Goal: Complete application form: Complete application form

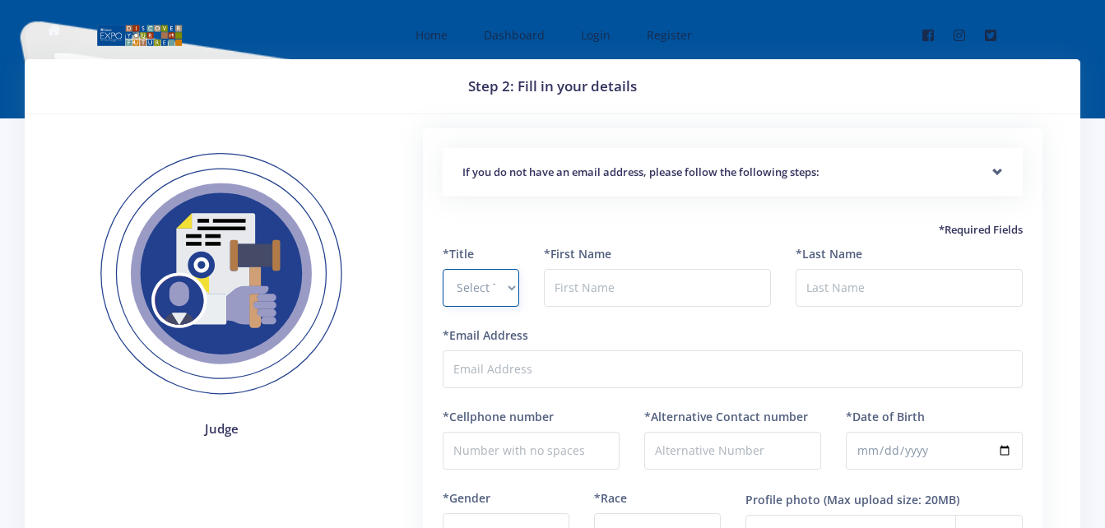
click at [517, 292] on select "Select Title Prof Dr Mr Mrs Ms Other" at bounding box center [481, 288] width 76 height 38
select select "Ms"
click at [443, 269] on select "Select Title Prof Dr Mr Mrs Ms Other" at bounding box center [481, 288] width 76 height 38
click at [601, 283] on input "text" at bounding box center [657, 288] width 227 height 38
type input "Nathalya"
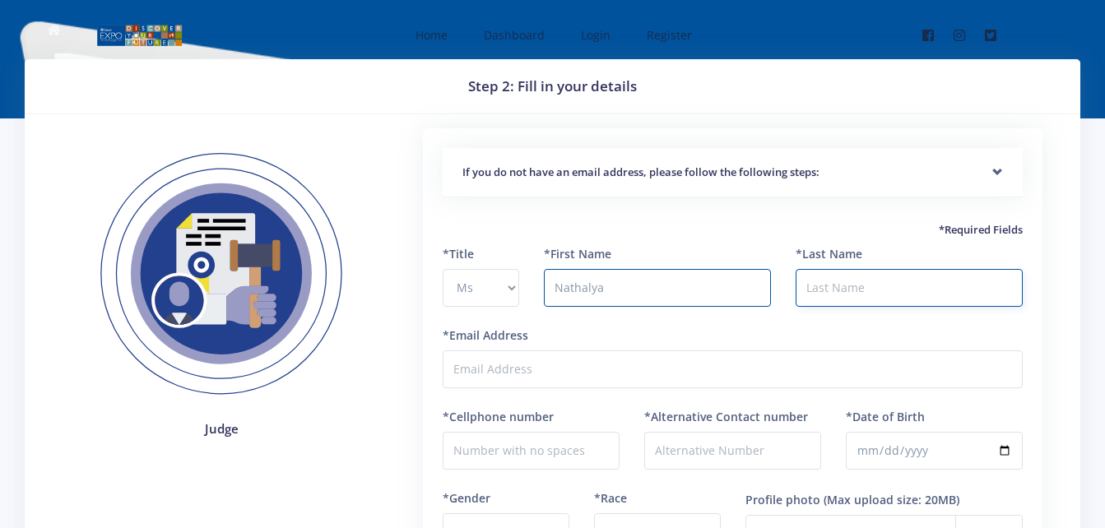
type input "Chipandeka"
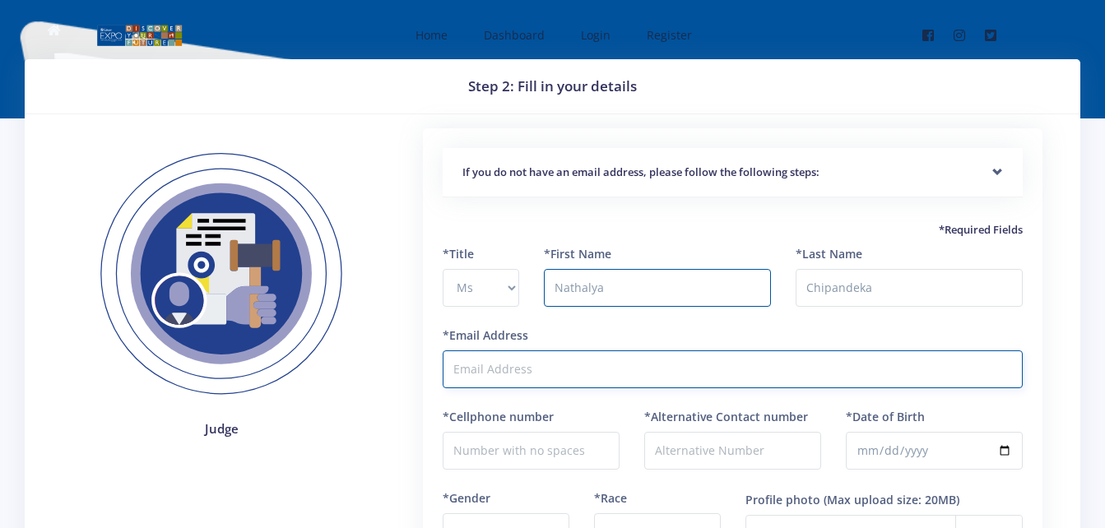
type input "cthally8@gmail.com"
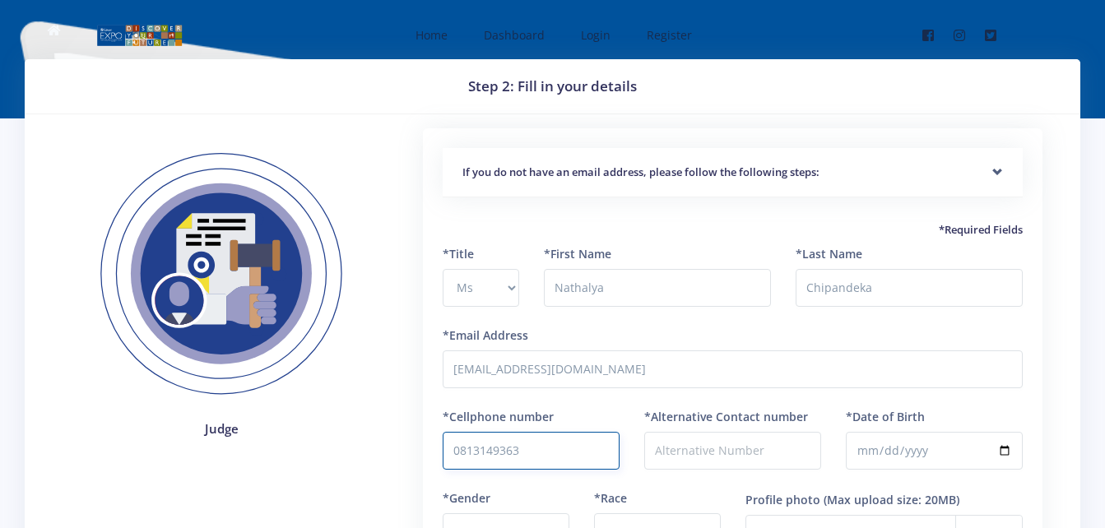
click at [461, 451] on input "0813149363" at bounding box center [531, 451] width 177 height 38
click at [461, 451] on input "+264813149363" at bounding box center [531, 451] width 177 height 38
type input "+264813149363"
click at [879, 443] on input "*Date of Birth" at bounding box center [934, 451] width 177 height 38
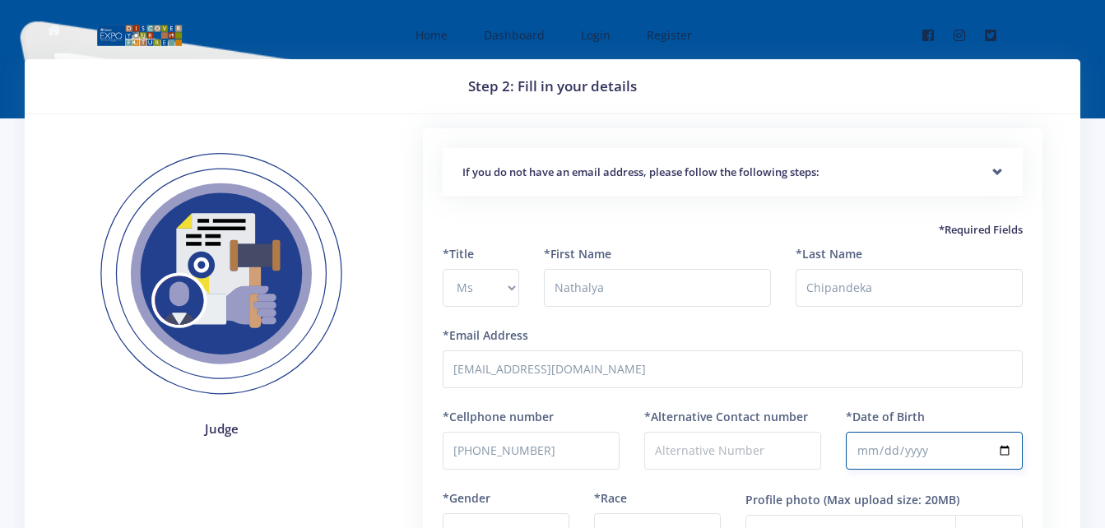
type input "1997-03-12"
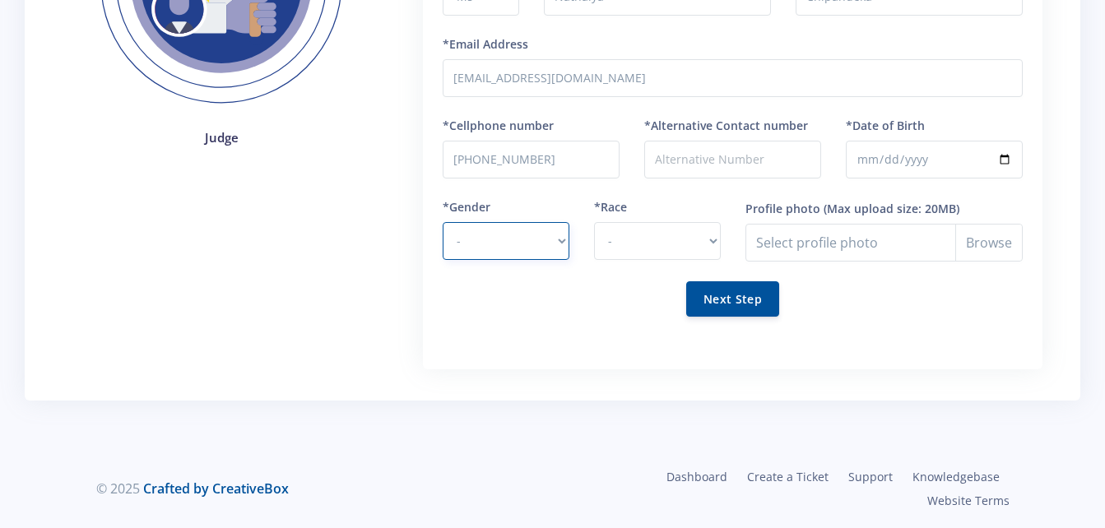
click at [563, 237] on select "- Male Female" at bounding box center [506, 241] width 127 height 38
select select "F"
click at [443, 222] on select "- Male Female" at bounding box center [506, 241] width 127 height 38
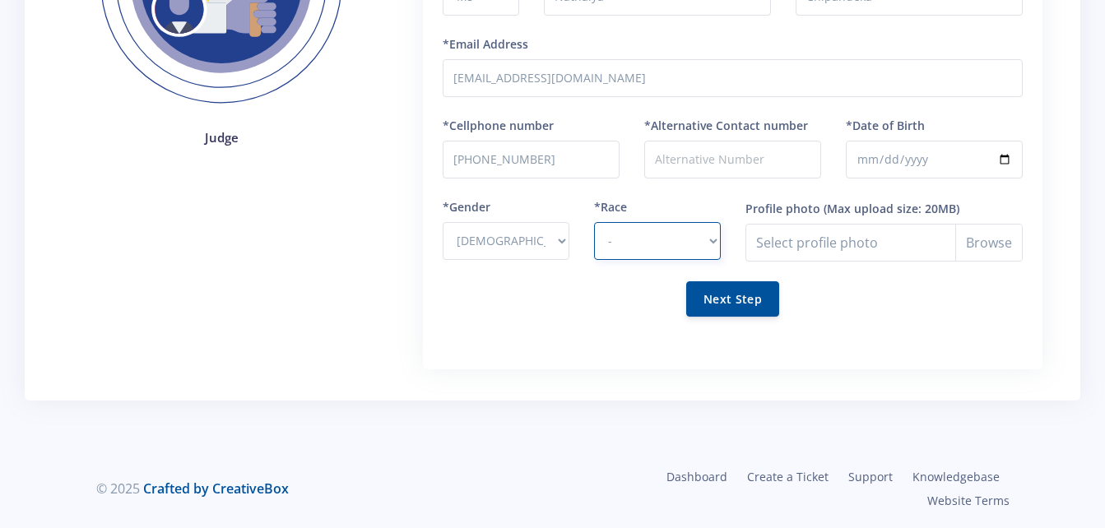
click at [714, 240] on select "- African Asian Coloured Indian White Other" at bounding box center [657, 241] width 127 height 38
select select "African"
click at [594, 222] on select "- African Asian Coloured Indian White Other" at bounding box center [657, 241] width 127 height 38
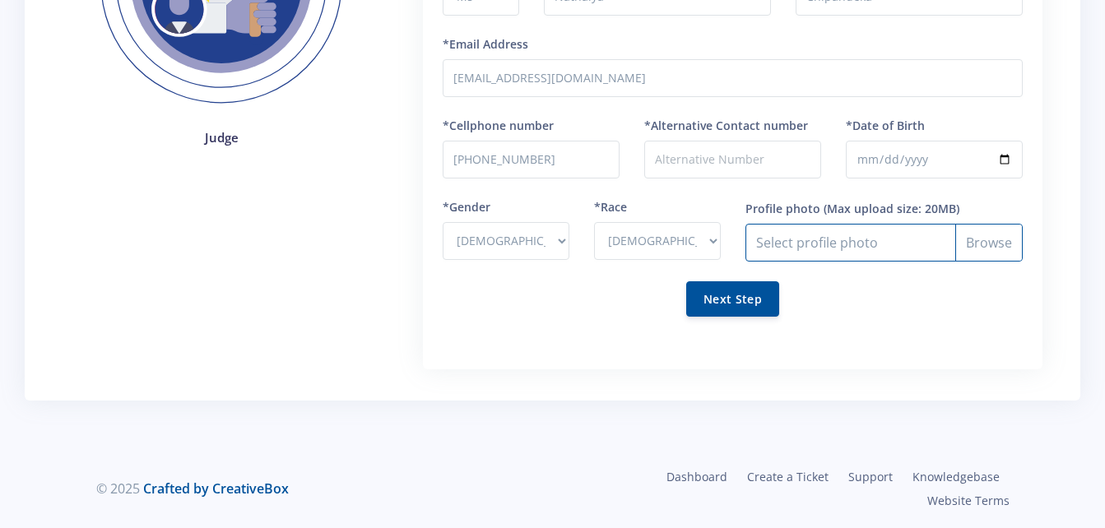
click at [828, 244] on input "Profile photo" at bounding box center [883, 243] width 277 height 38
type input "C:\fakepath\dr chipandeka.jpg"
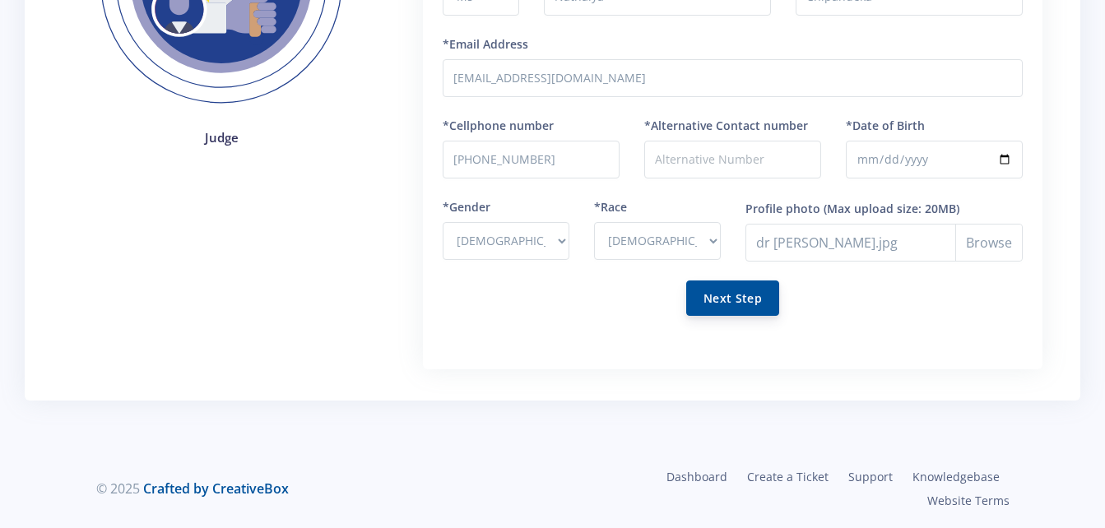
click at [743, 302] on button "Next Step" at bounding box center [732, 298] width 93 height 35
click at [749, 166] on input "*Alternative Contact number" at bounding box center [732, 160] width 177 height 38
type input "+264817744881"
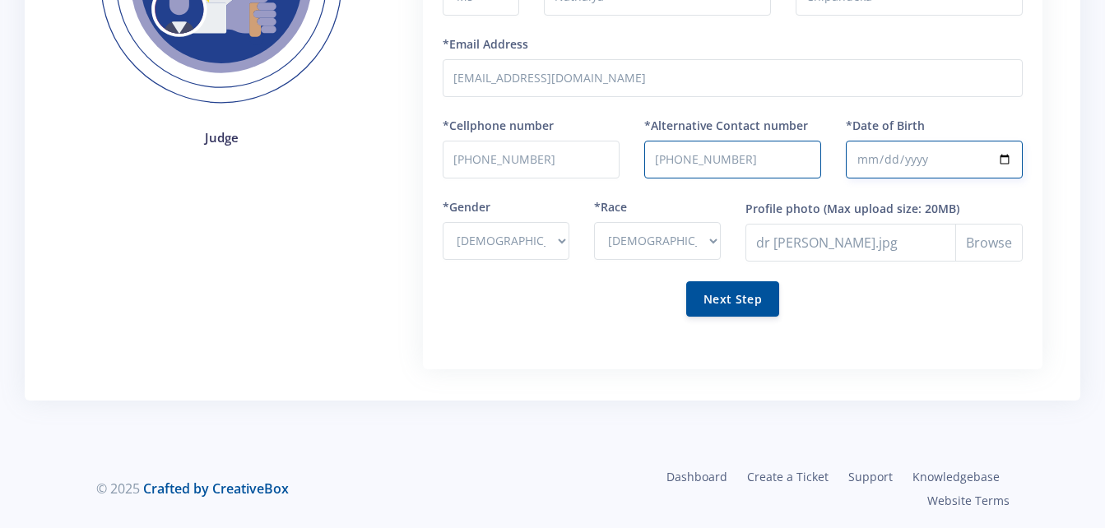
click at [887, 158] on input "1997-03-12" at bounding box center [934, 160] width 177 height 38
click at [883, 157] on input "1997-03-12" at bounding box center [934, 160] width 177 height 38
type input "1991-03-12"
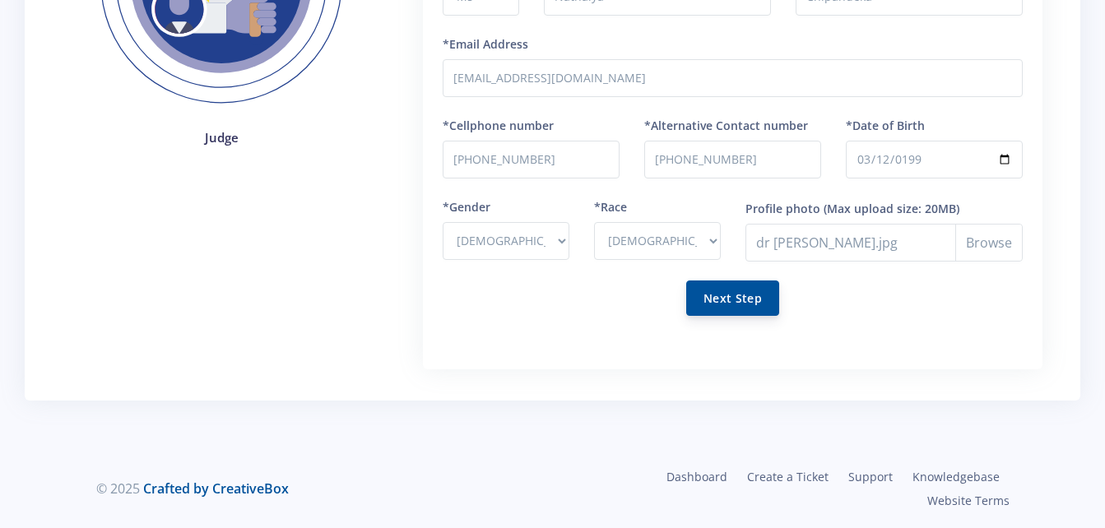
click at [749, 305] on button "Next Step" at bounding box center [732, 298] width 93 height 35
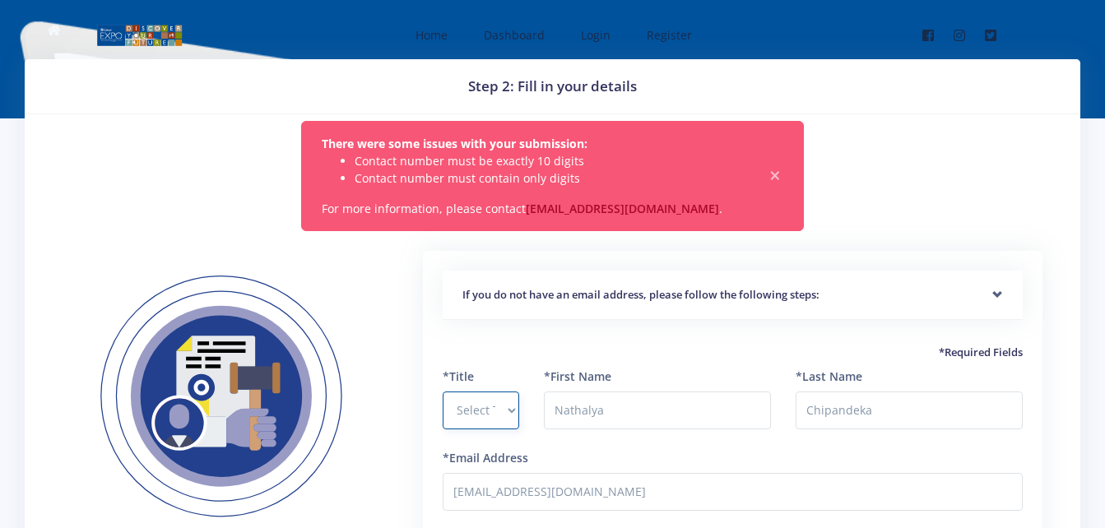
click at [516, 409] on select "Select Title Prof Dr Mr Mrs Ms Other" at bounding box center [481, 411] width 76 height 38
click at [443, 392] on select "Select Title Prof Dr Mr Mrs Ms Other" at bounding box center [481, 411] width 76 height 38
select select "Ms"
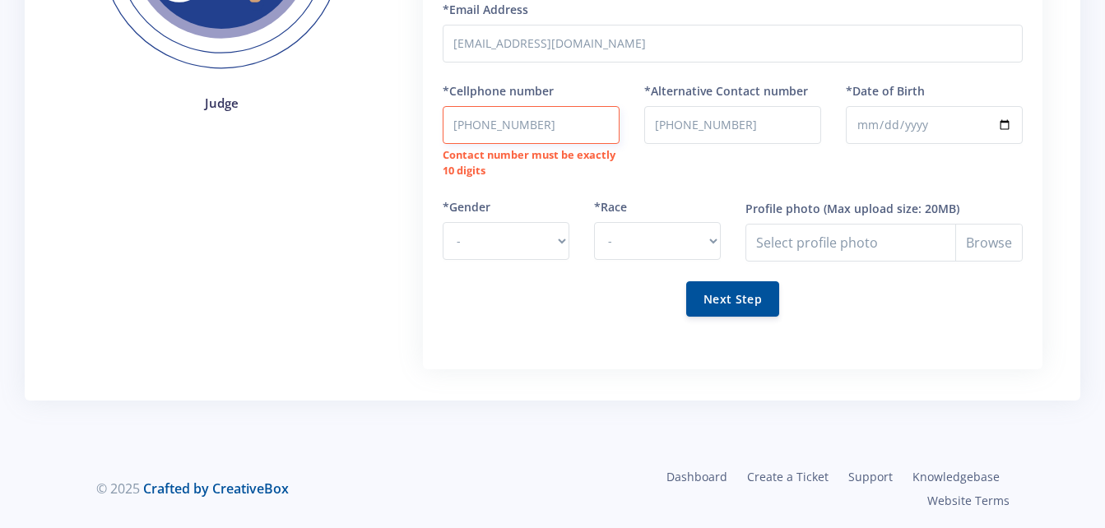
click at [480, 125] on input "+264813149363" at bounding box center [531, 125] width 177 height 38
type input "0813149363"
click at [684, 123] on input "+264817744881" at bounding box center [732, 125] width 177 height 38
type input "0817744881"
click at [560, 246] on select "- Male Female" at bounding box center [506, 241] width 127 height 38
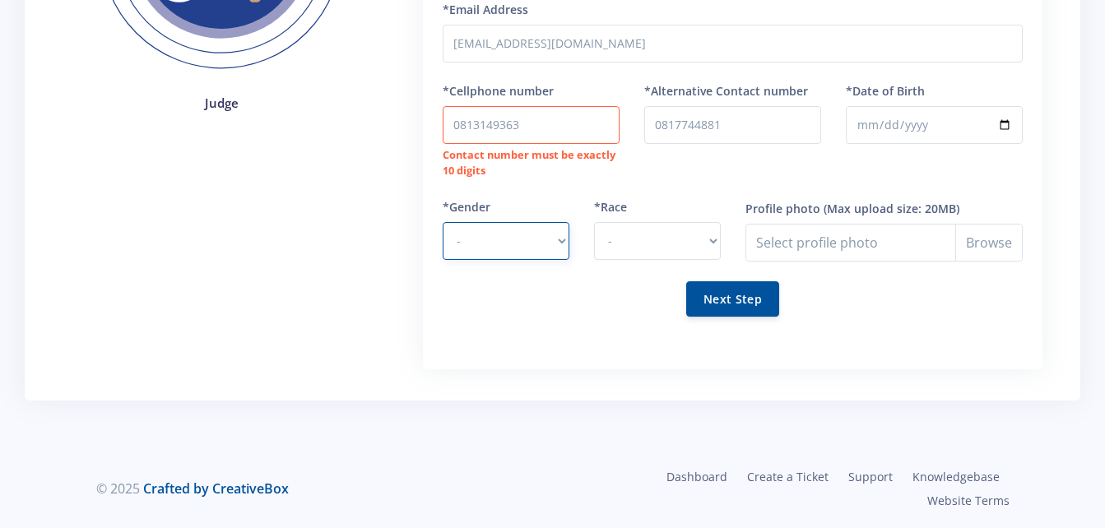
select select "F"
click at [443, 222] on select "- Male Female" at bounding box center [506, 241] width 127 height 38
click at [716, 239] on select "- African Asian Coloured Indian White Other" at bounding box center [657, 241] width 127 height 38
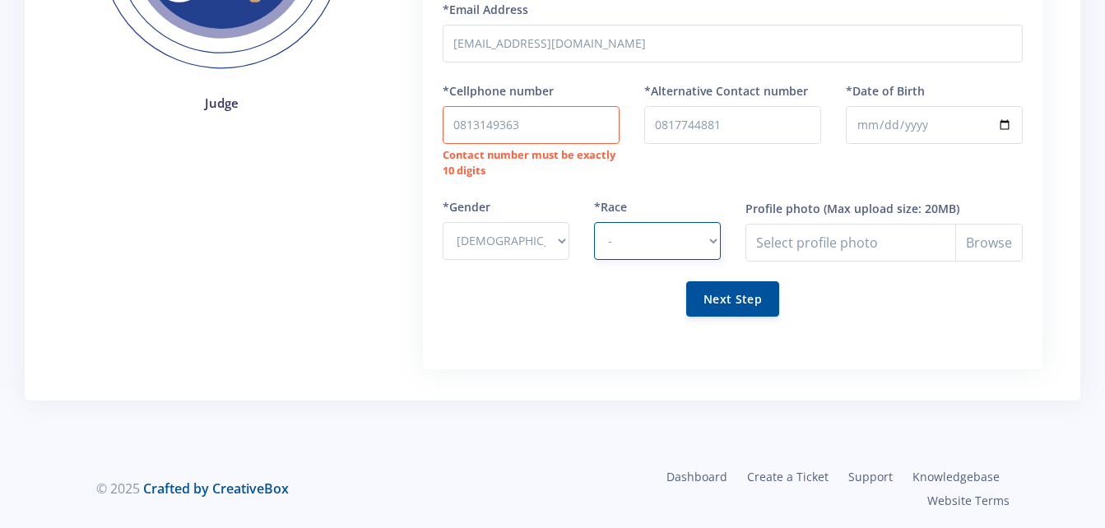
select select "African"
click at [594, 222] on select "- African Asian Coloured Indian White Other" at bounding box center [657, 241] width 127 height 38
click at [824, 247] on input "Profile photo" at bounding box center [883, 243] width 277 height 38
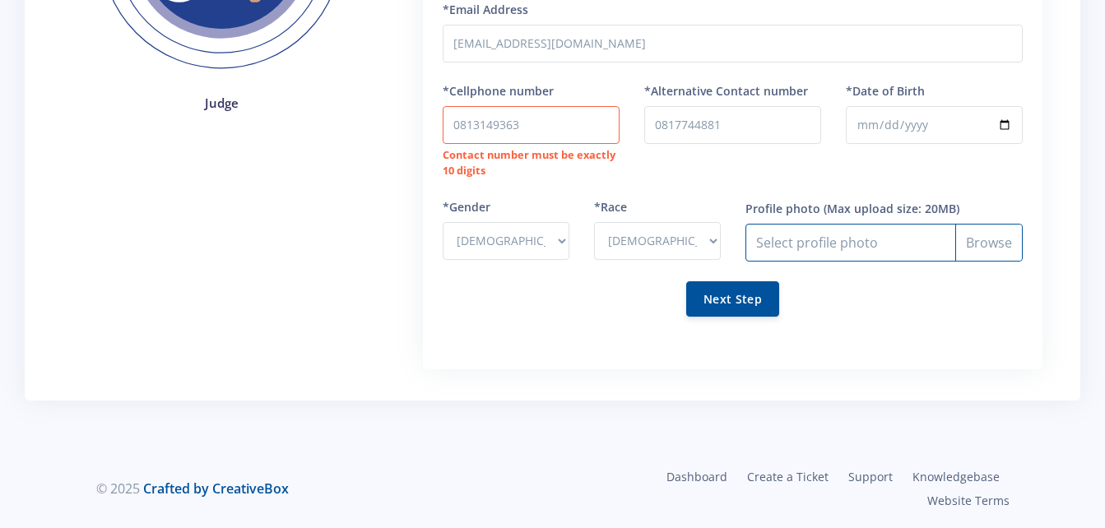
type input "C:\fakepath\dr chipandeka.jpg"
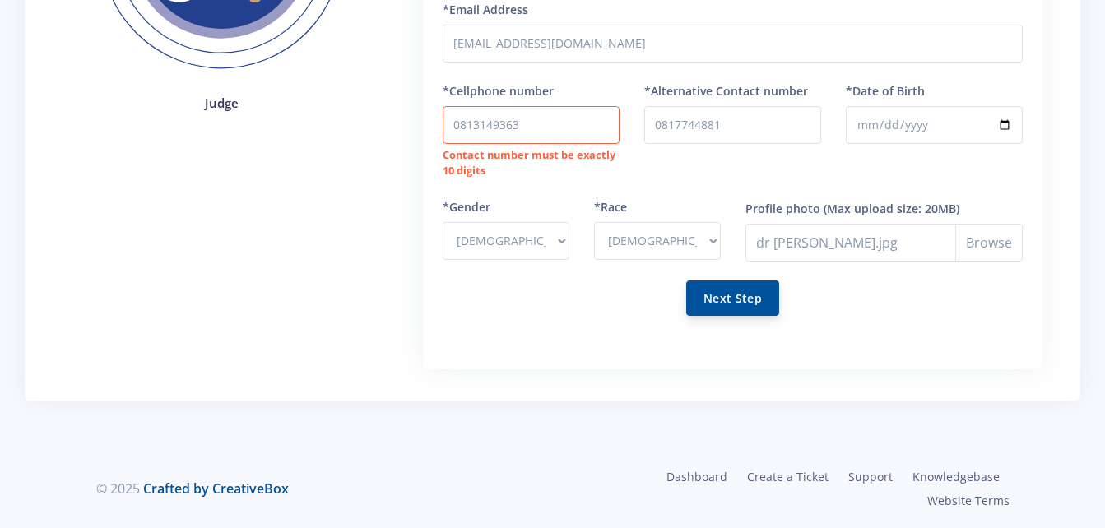
click at [711, 299] on button "Next Step" at bounding box center [732, 298] width 93 height 35
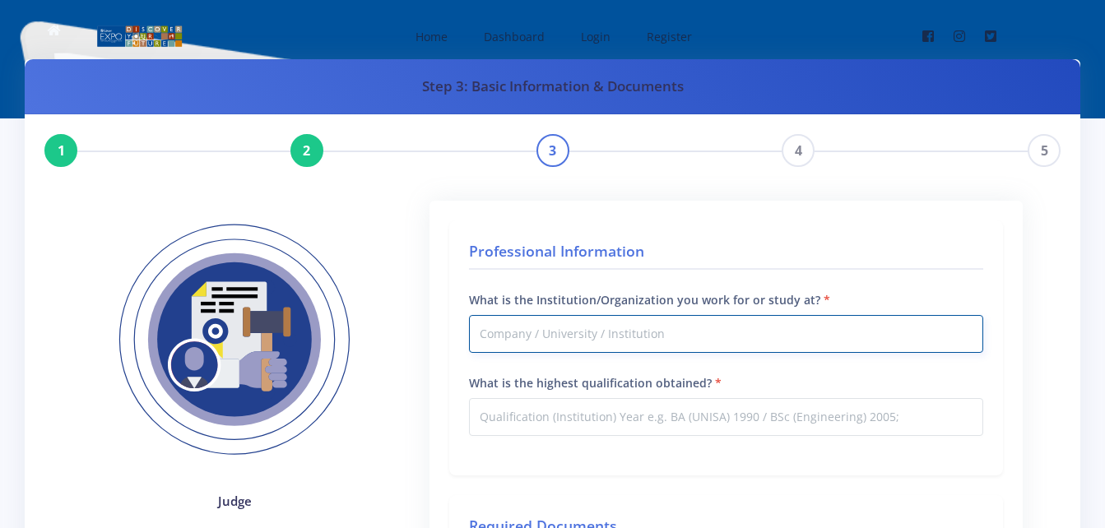
click at [635, 336] on input "What is the Institution/Organization you work for or study at?" at bounding box center [726, 334] width 514 height 38
type input "N"
type input "NCRST"
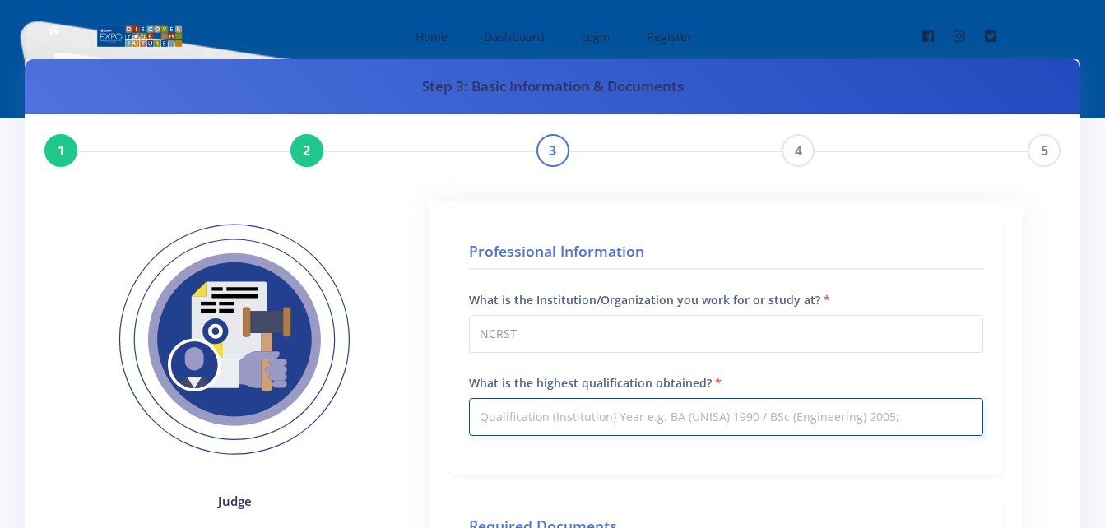
click at [618, 420] on input "What is the highest qualification obtained?" at bounding box center [726, 417] width 514 height 38
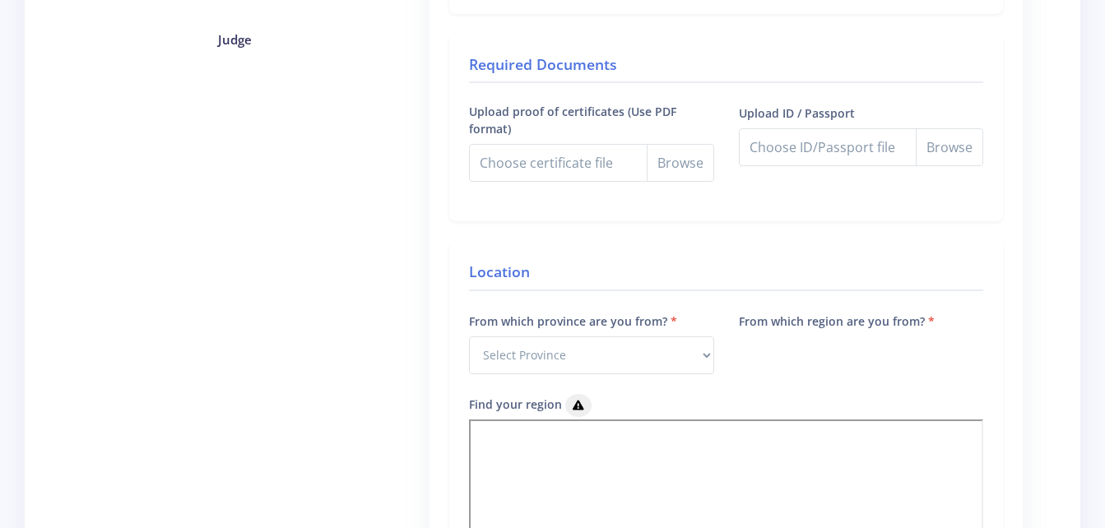
type input "Masters of Management (Stadio) 2023"
click at [675, 163] on input "Upload proof of certificates (Use PDF format)" at bounding box center [591, 163] width 244 height 38
type input "C:\fakepath\QUALIFICATION N CHIPANDEKA (2).pdf"
click at [874, 145] on input "Upload ID / Passport" at bounding box center [861, 147] width 244 height 38
click at [865, 146] on input "Upload ID / Passport" at bounding box center [861, 147] width 244 height 38
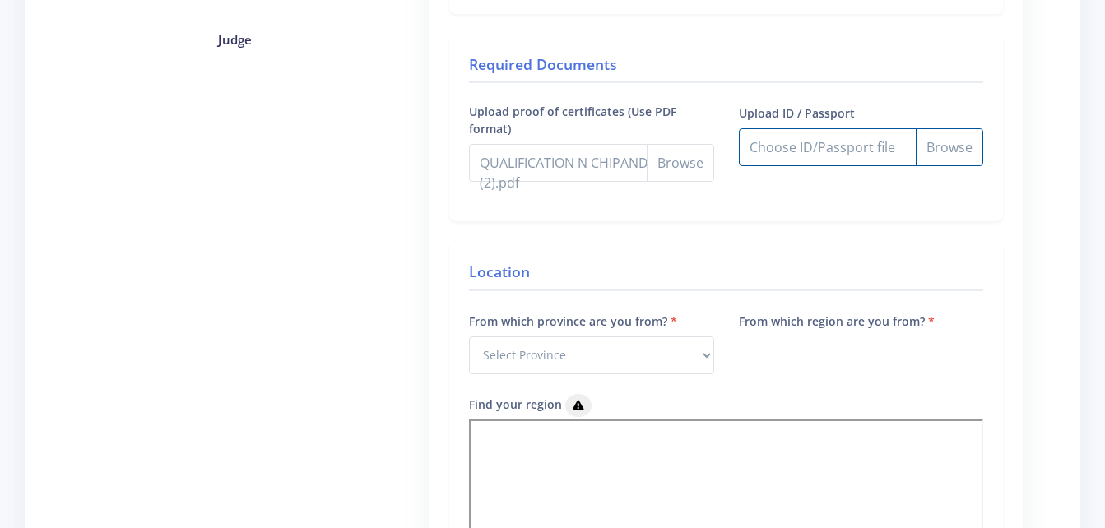
type input "C:\fakepath\ID - 2 (2).pdf"
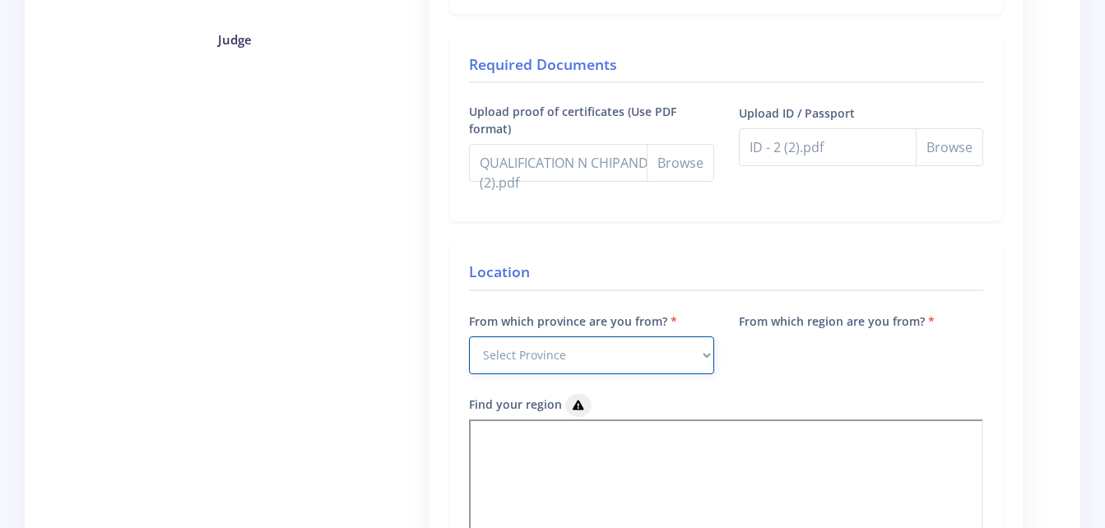
click at [698, 359] on select "Select Province Western Cape Eastern Cape Northern Cape North West Free State" at bounding box center [591, 355] width 244 height 38
click at [707, 350] on select "Select Province Western Cape Eastern Cape Northern Cape North West Free State" at bounding box center [591, 355] width 244 height 38
select select "7"
click at [469, 336] on select "Select Province Western Cape Eastern Cape Northern Cape North West Free State" at bounding box center [591, 355] width 244 height 38
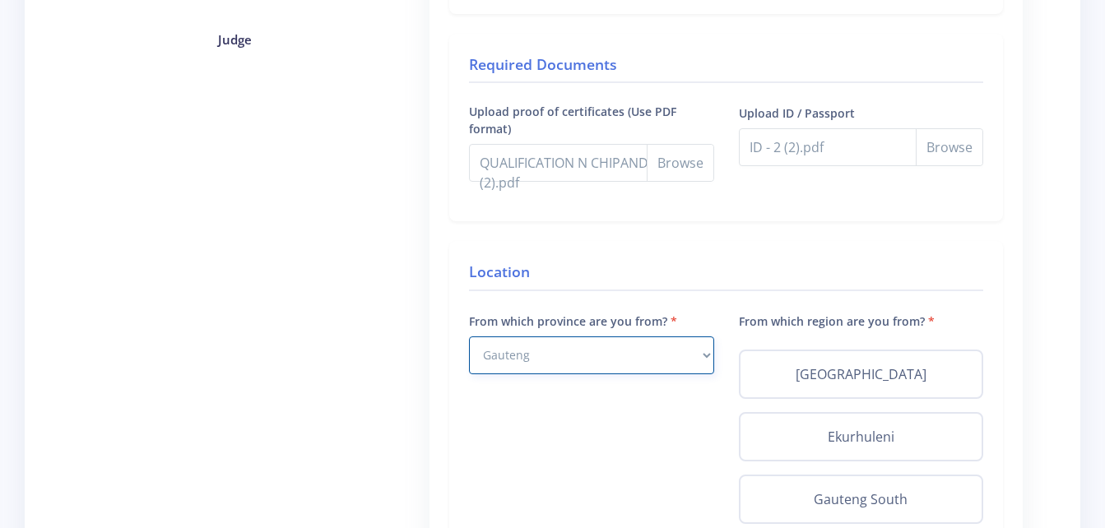
scroll to position [923, 0]
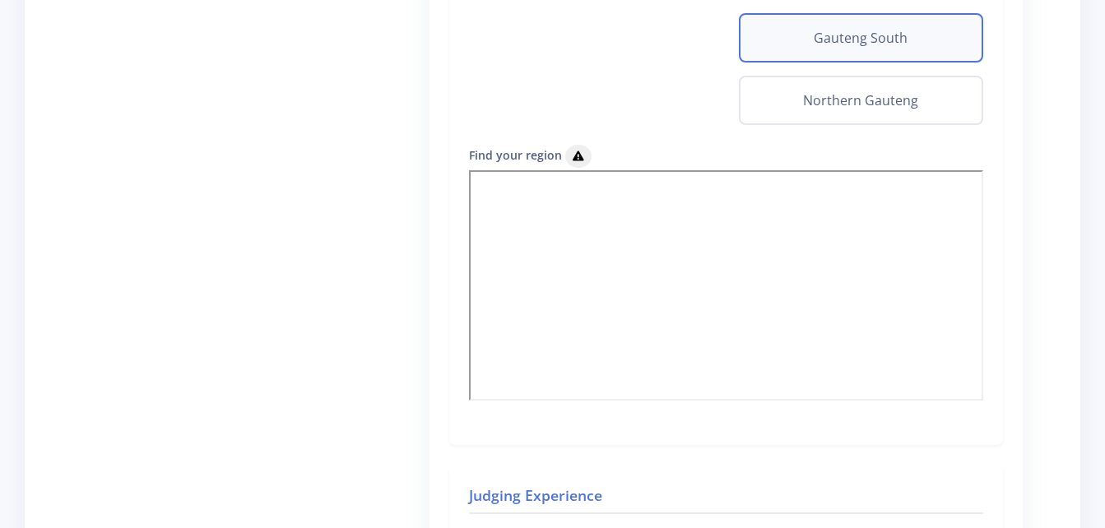
click at [918, 53] on div "Gauteng South" at bounding box center [861, 37] width 244 height 49
click at [867, 42] on label "Gauteng South" at bounding box center [861, 38] width 215 height 20
click at [764, 39] on input "Gauteng South" at bounding box center [759, 33] width 11 height 11
radio input "true"
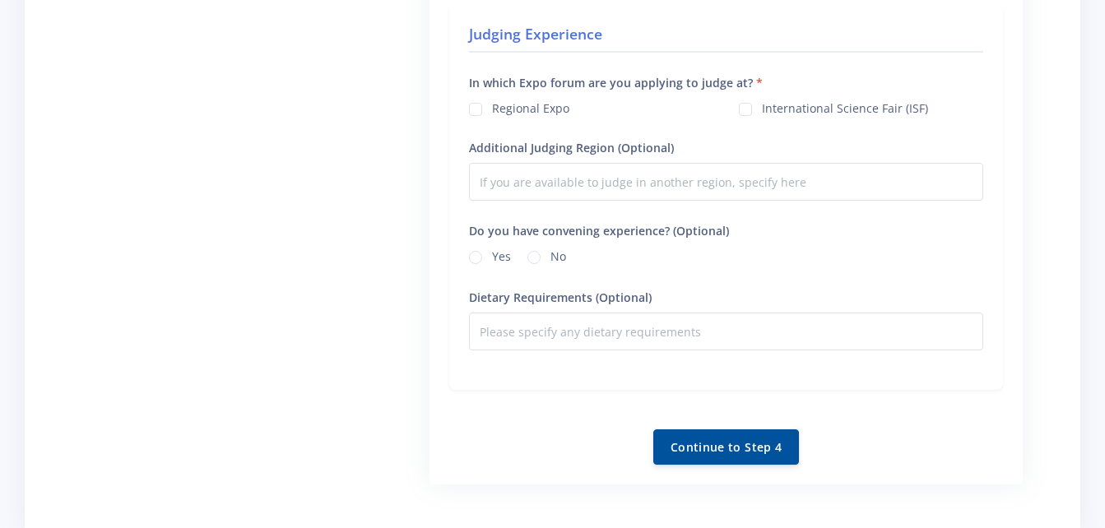
click at [762, 109] on label "International Science Fair (ISF)" at bounding box center [845, 106] width 166 height 13
click at [762, 109] on input "International Science Fair (ISF)" at bounding box center [767, 103] width 11 height 11
checkbox input "true"
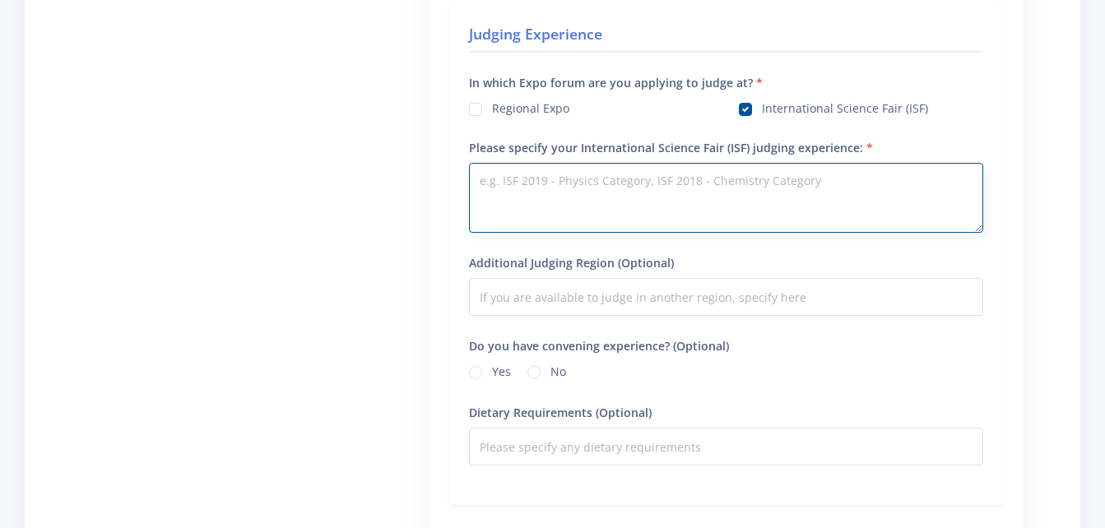
click at [646, 180] on textarea "Please specify your International Science Fair (ISF) judging experience:" at bounding box center [726, 198] width 514 height 70
type textarea "NSF 2023-2025, Namibia (Chief judge)"
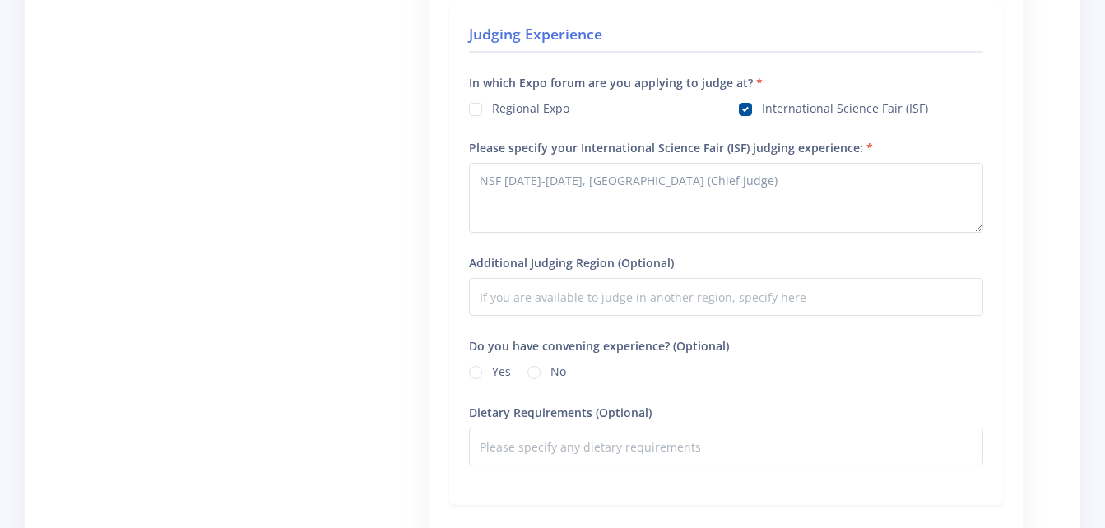
click at [492, 367] on label "Yes" at bounding box center [501, 369] width 19 height 13
click at [492, 367] on input "Yes" at bounding box center [497, 368] width 11 height 11
radio input "true"
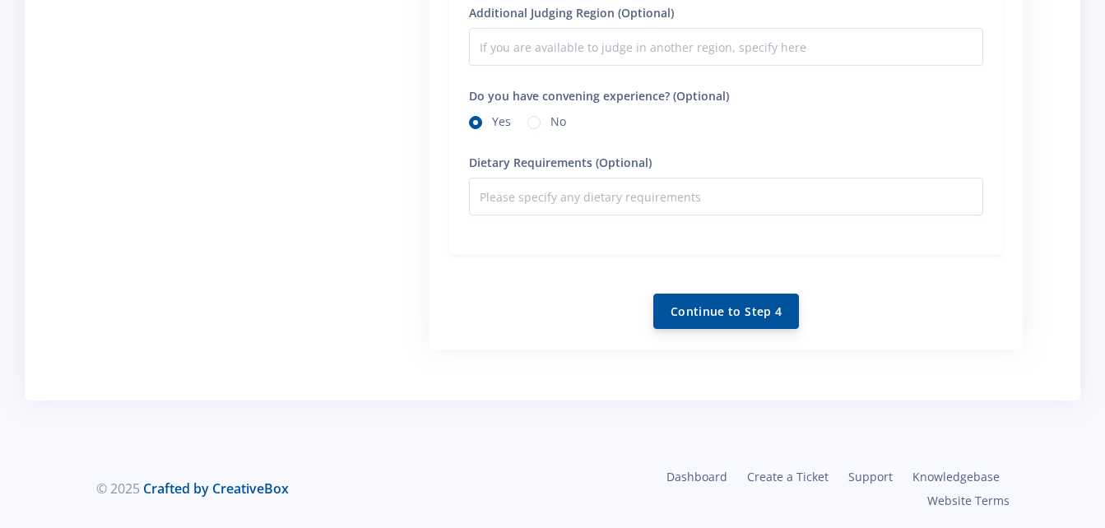
click at [748, 308] on button "Continue to Step 4" at bounding box center [726, 311] width 146 height 35
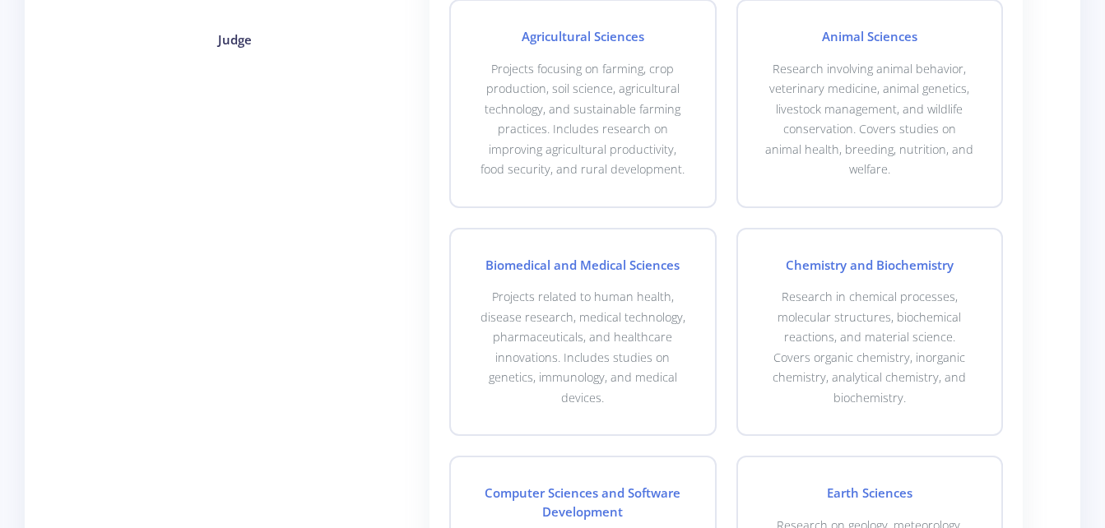
scroll to position [923, 0]
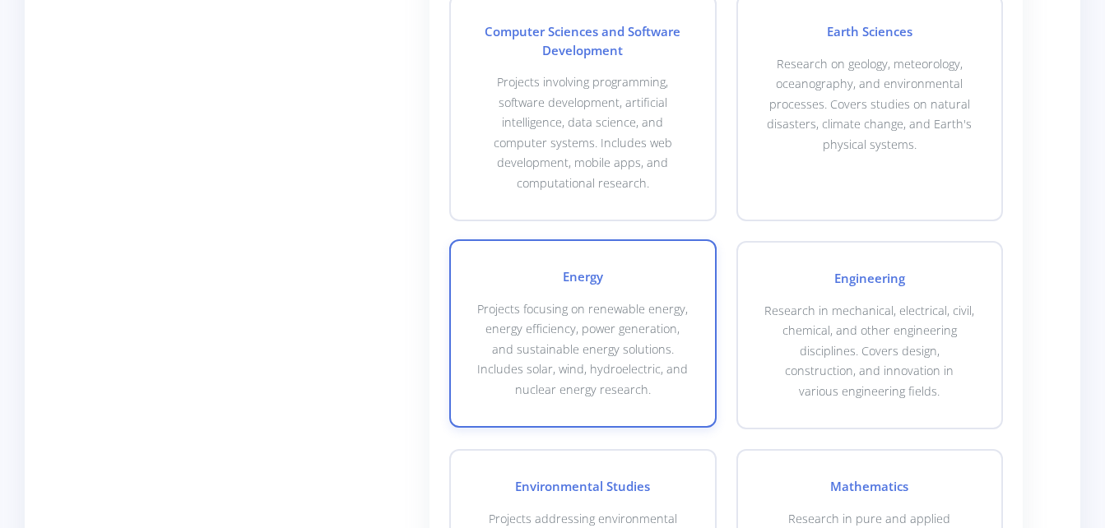
click at [572, 267] on div "Energy Projects focusing on renewable energy, energy efficiency, power generati…" at bounding box center [582, 333] width 267 height 188
checkbox input "true"
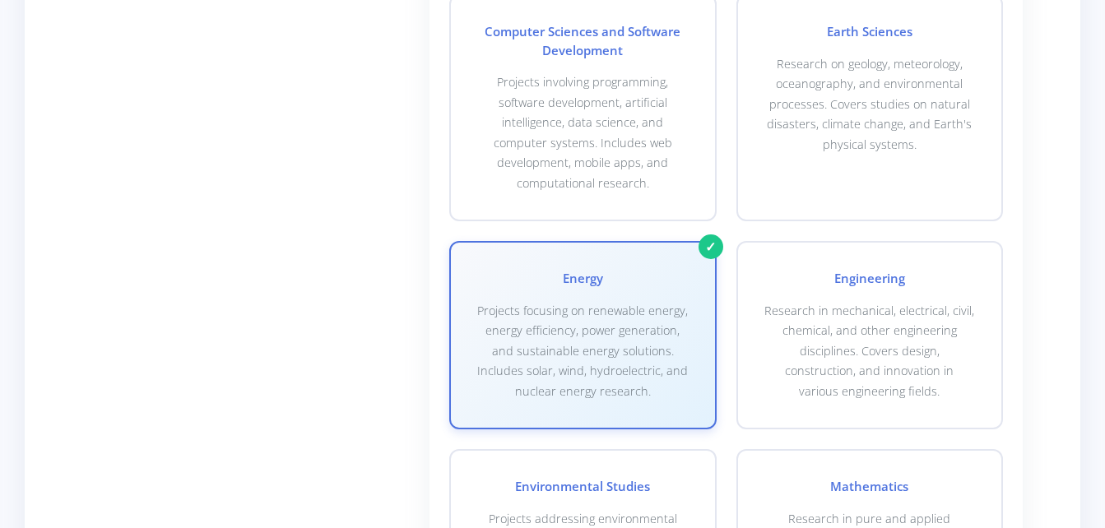
scroll to position [1384, 0]
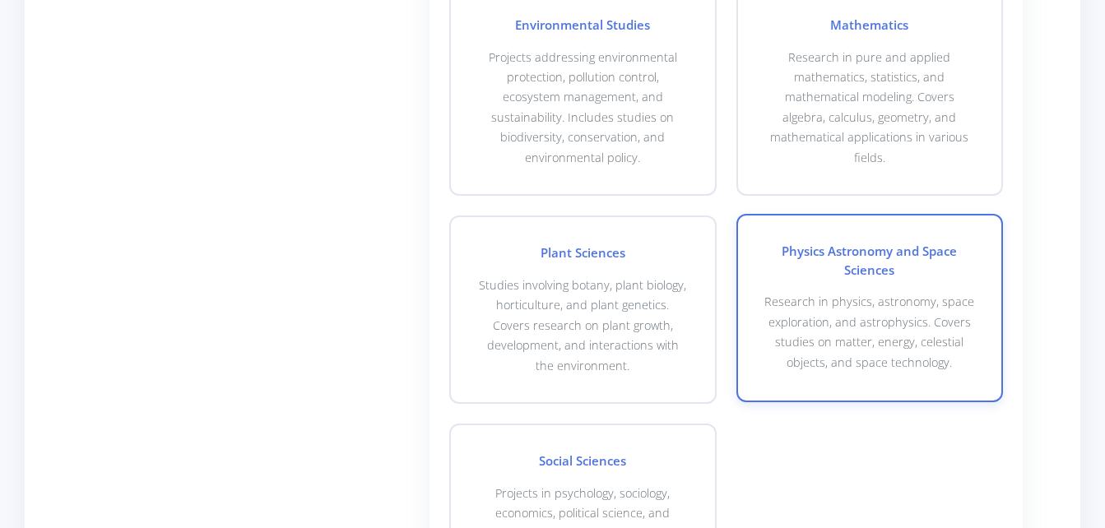
click at [904, 267] on h4 "Physics Astronomy and Space Sciences" at bounding box center [869, 260] width 211 height 37
checkbox input "true"
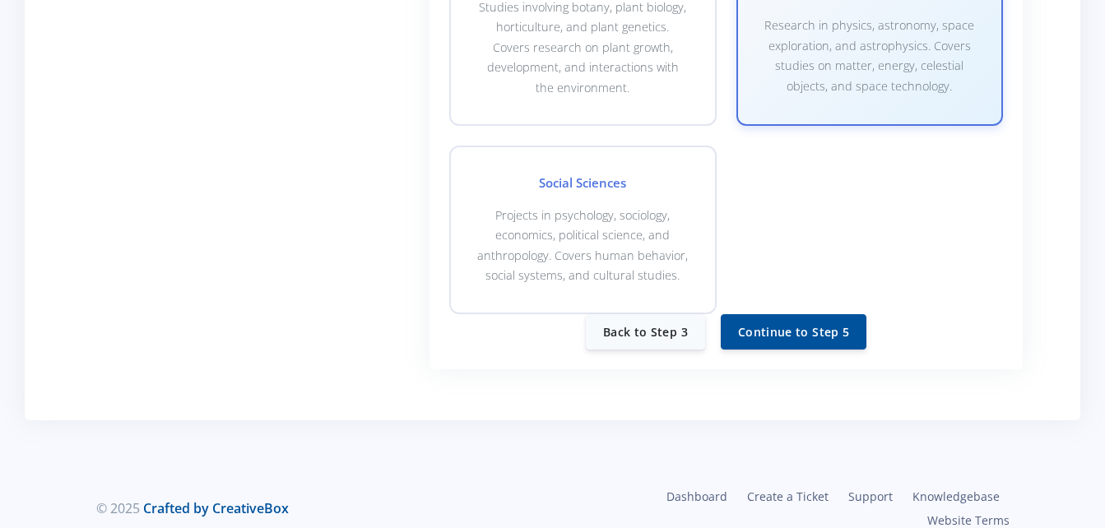
scroll to position [1682, 0]
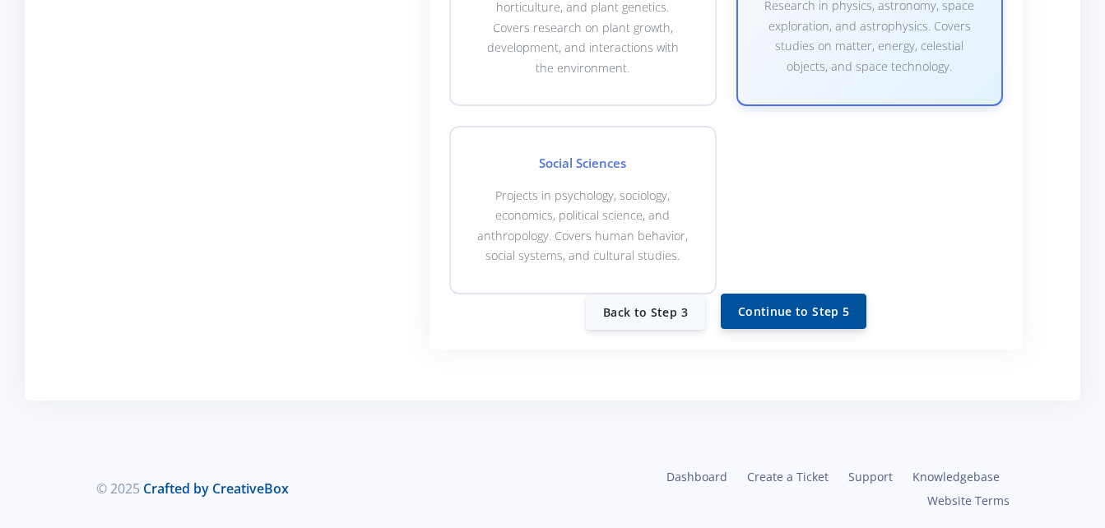
click at [785, 305] on button "Continue to Step 5" at bounding box center [794, 311] width 146 height 35
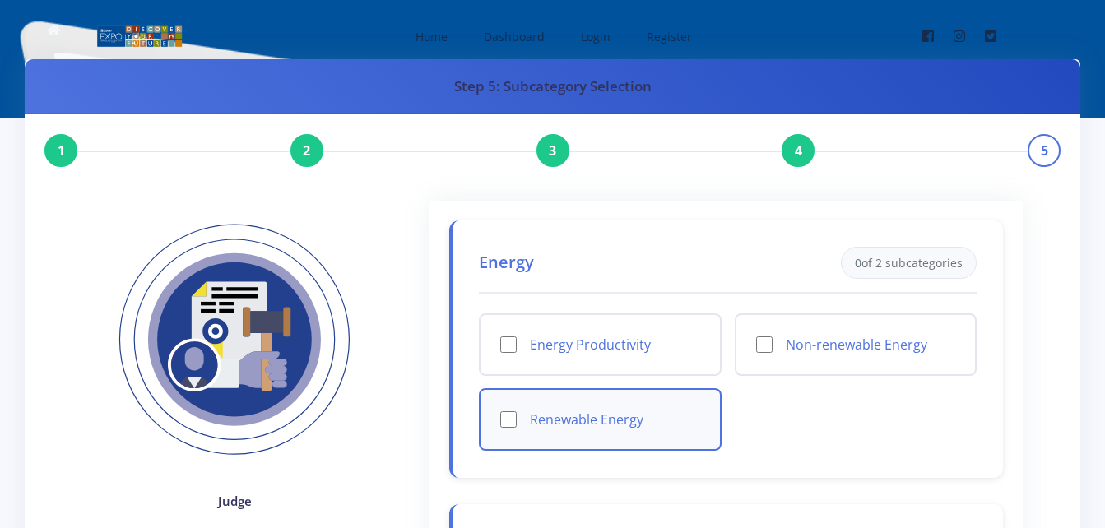
click at [510, 420] on input "Renewable Energy" at bounding box center [508, 419] width 16 height 16
checkbox input "true"
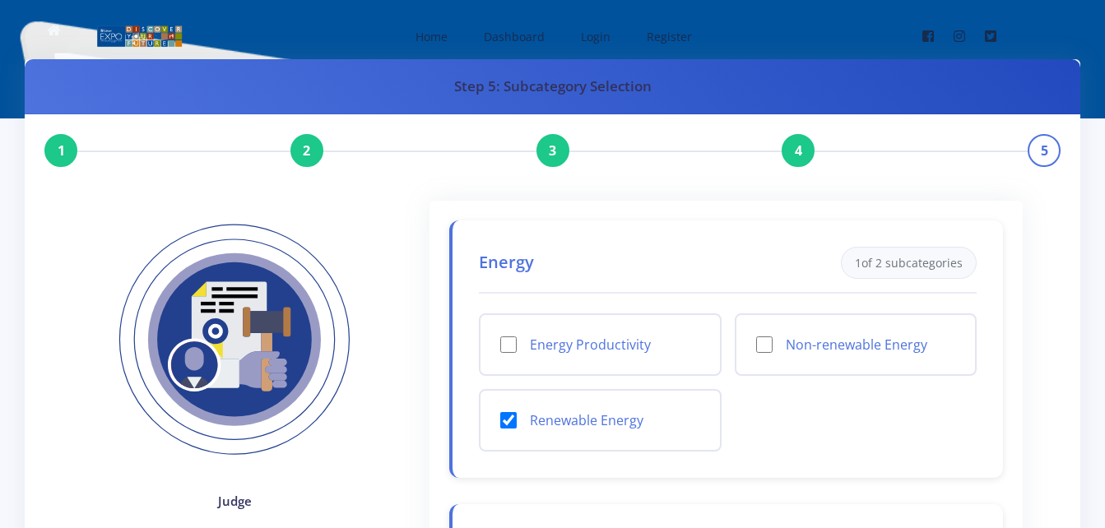
scroll to position [461, 0]
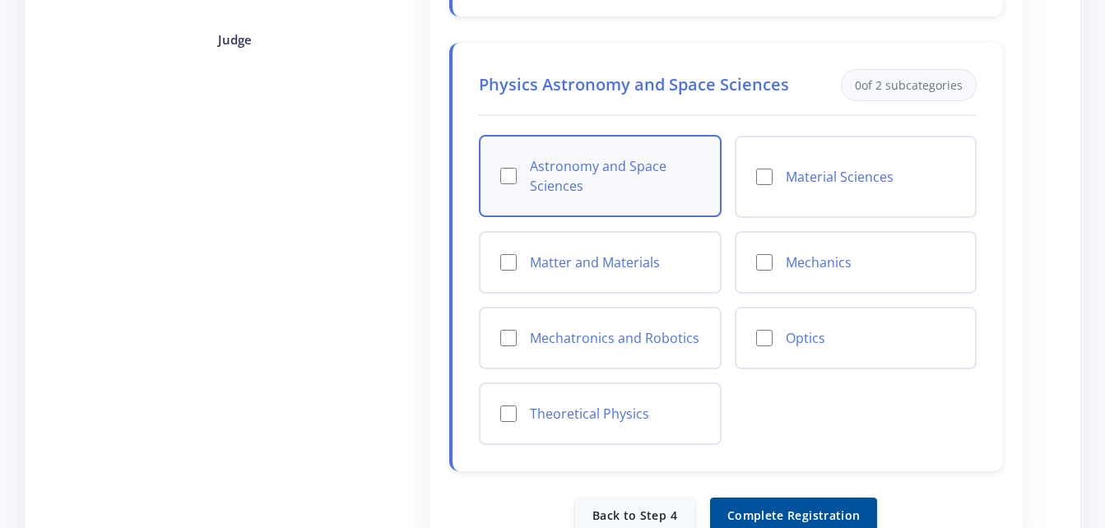
click at [509, 170] on input "Astronomy and Space Sciences" at bounding box center [508, 176] width 16 height 16
checkbox input "true"
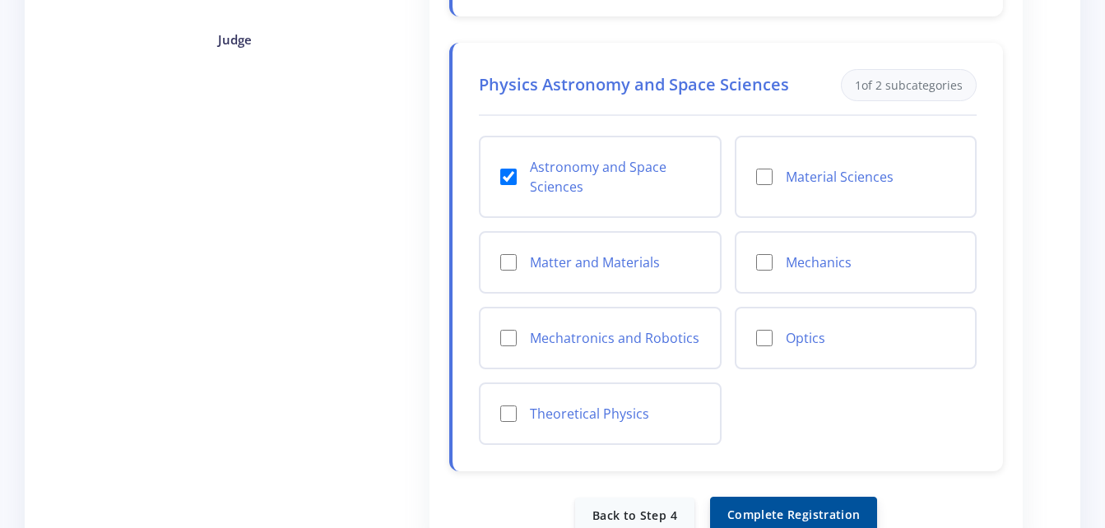
click at [821, 511] on button "Complete Registration" at bounding box center [793, 514] width 167 height 35
